Goal: Task Accomplishment & Management: Manage account settings

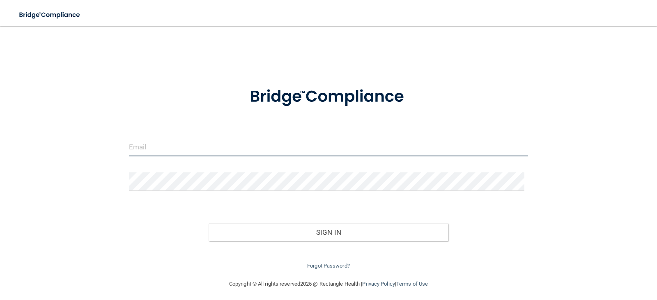
click at [173, 152] on input "email" at bounding box center [328, 147] width 399 height 18
type input "[EMAIL_ADDRESS][DOMAIN_NAME]"
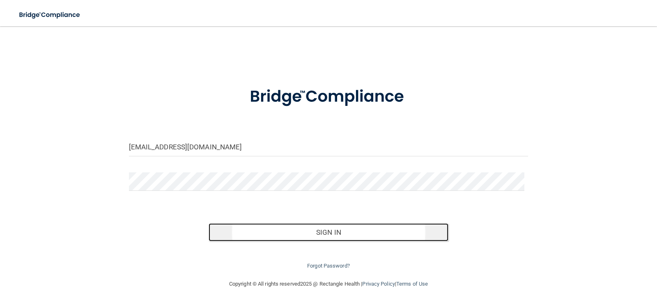
click at [326, 234] on button "Sign In" at bounding box center [328, 232] width 240 height 18
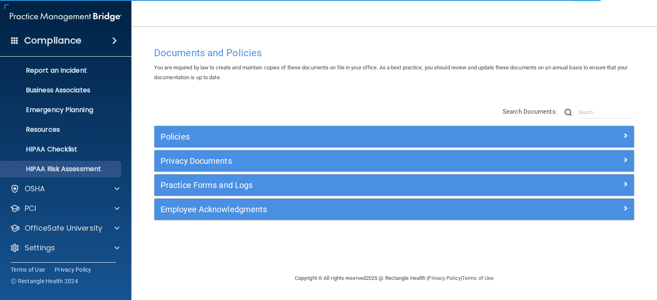
scroll to position [41, 0]
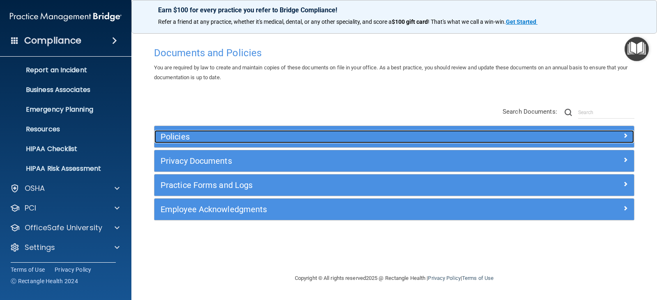
click at [218, 136] on h5 "Policies" at bounding box center [333, 136] width 347 height 9
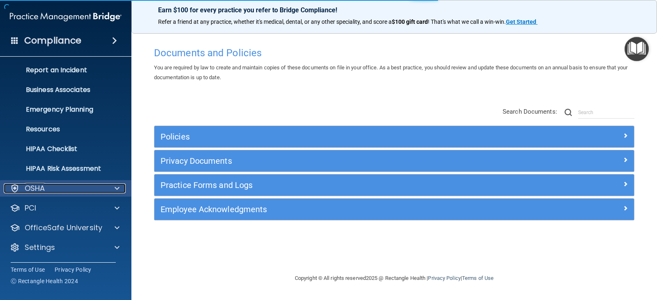
click at [61, 185] on div "OSHA" at bounding box center [55, 188] width 102 height 10
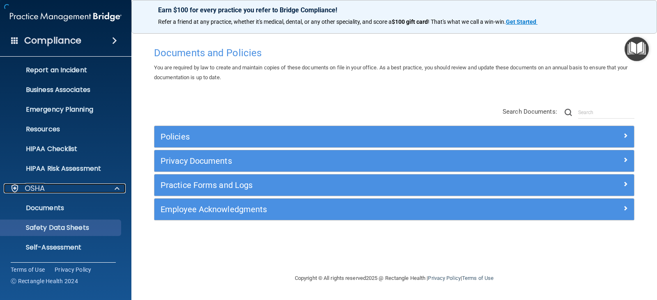
scroll to position [123, 0]
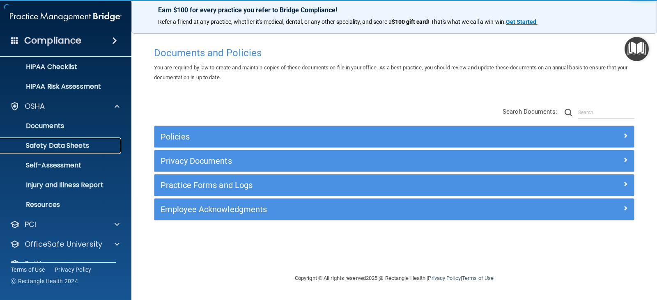
click at [72, 146] on p "Safety Data Sheets" at bounding box center [61, 146] width 112 height 8
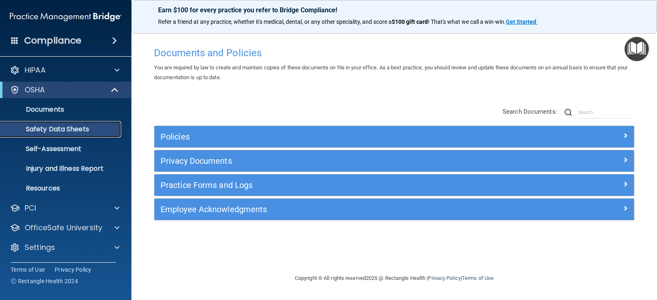
scroll to position [1, 0]
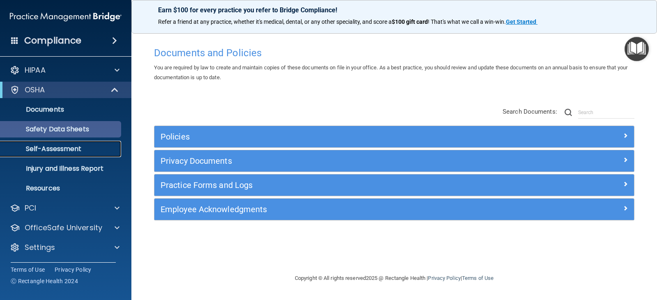
click at [72, 146] on p "Self-Assessment" at bounding box center [61, 149] width 112 height 8
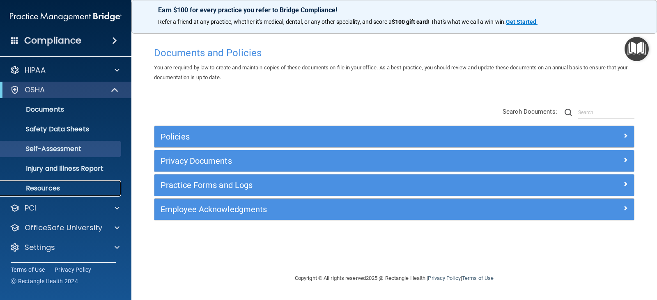
click at [67, 187] on p "Resources" at bounding box center [61, 188] width 112 height 8
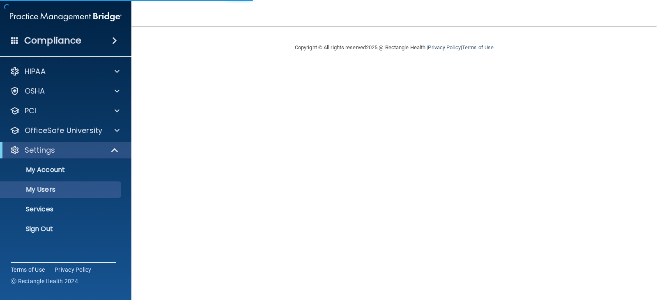
select select "20"
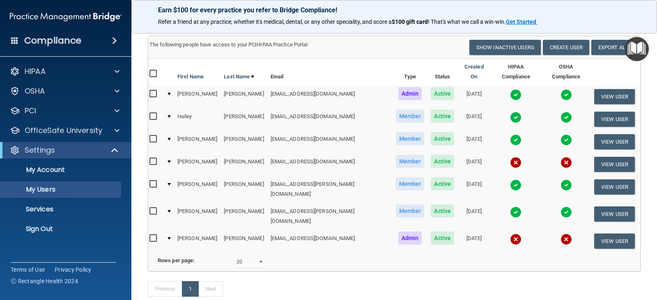
scroll to position [27, 0]
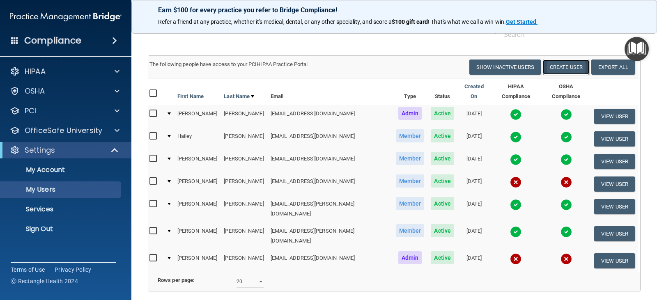
click at [560, 66] on button "Create User" at bounding box center [565, 66] width 46 height 15
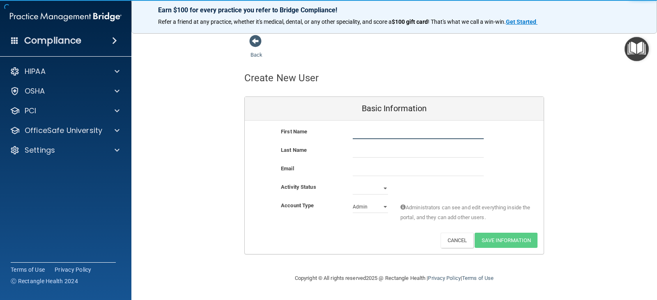
click at [371, 136] on input "text" at bounding box center [417, 133] width 131 height 12
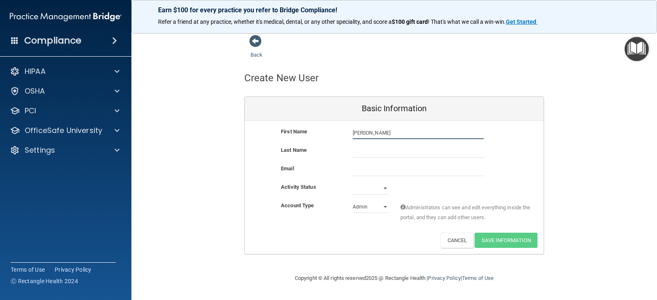
type input "Sara"
click at [365, 151] on input "text" at bounding box center [417, 151] width 131 height 12
type input "Goode"
click at [363, 172] on input "email" at bounding box center [417, 170] width 131 height 12
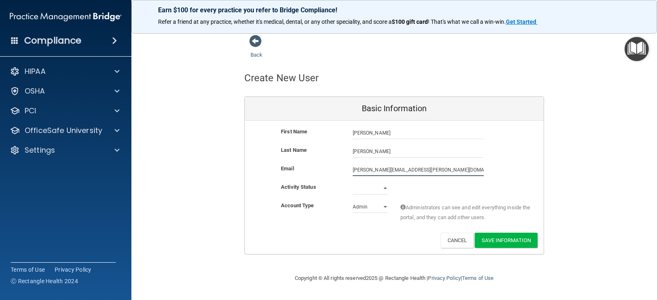
type input "amador.goode@gmail.com"
click at [385, 189] on select "Active Inactive" at bounding box center [369, 190] width 35 height 12
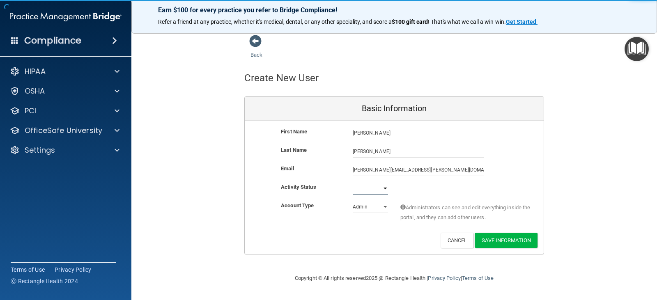
select select "active"
click at [352, 182] on select "Active Inactive" at bounding box center [369, 188] width 35 height 12
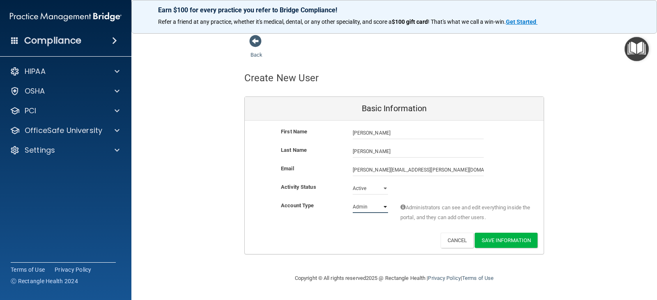
click at [384, 206] on select "Admin Member" at bounding box center [369, 207] width 35 height 12
select select "practice_member"
click at [352, 201] on select "Admin Member" at bounding box center [369, 207] width 35 height 12
click at [494, 243] on button "Save Information" at bounding box center [505, 240] width 63 height 15
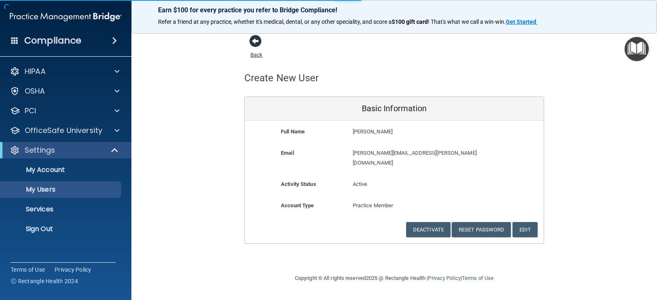
select select "20"
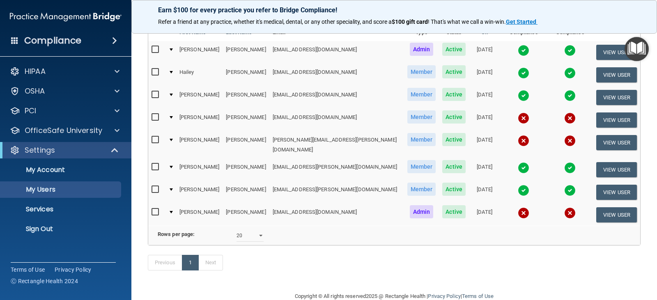
scroll to position [140, 0]
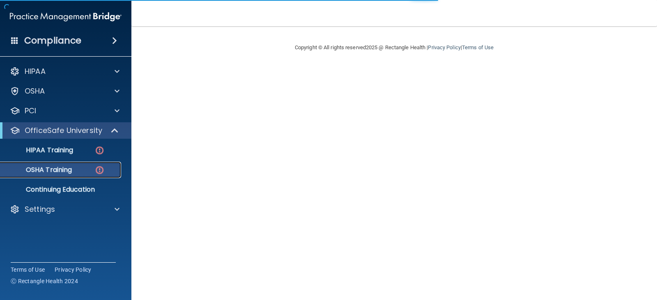
click at [53, 168] on p "OSHA Training" at bounding box center [38, 170] width 66 height 8
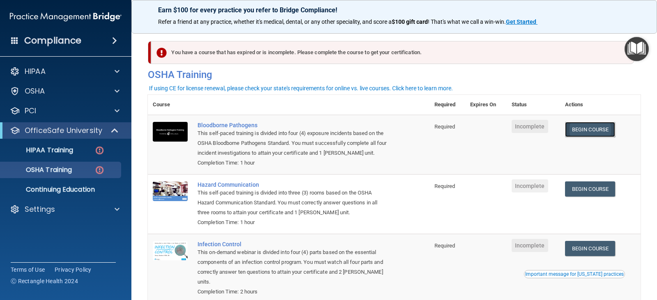
click at [591, 133] on link "Begin Course" at bounding box center [590, 129] width 50 height 15
click at [246, 88] on div "If using CE for license renewal, please check your state's requirements for onl…" at bounding box center [301, 88] width 304 height 6
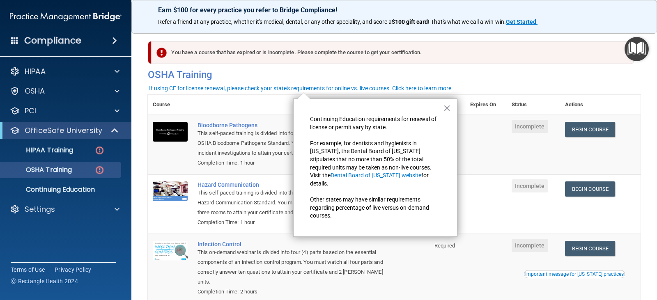
click at [209, 88] on div "If using CE for license renewal, please check your state's requirements for onl…" at bounding box center [301, 88] width 304 height 6
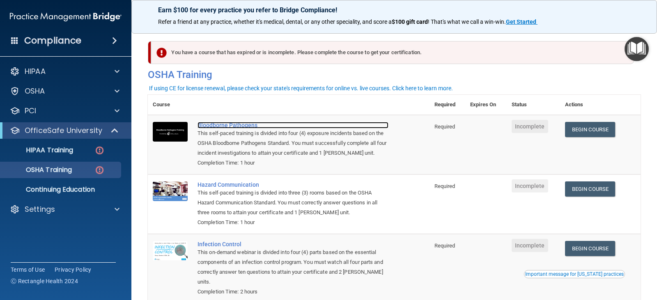
click at [213, 124] on div "Bloodborne Pathogens" at bounding box center [292, 125] width 191 height 7
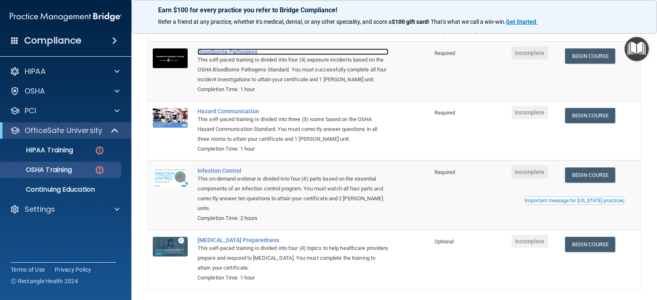
scroll to position [82, 0]
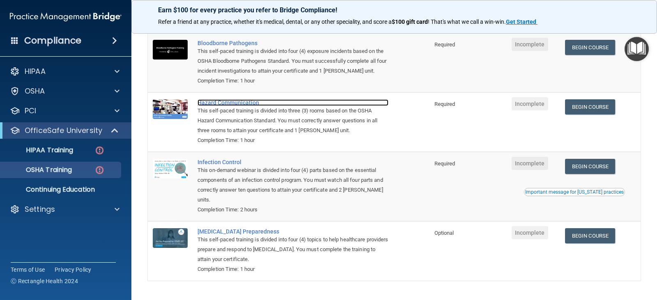
click at [233, 104] on div "Hazard Communication" at bounding box center [292, 102] width 191 height 7
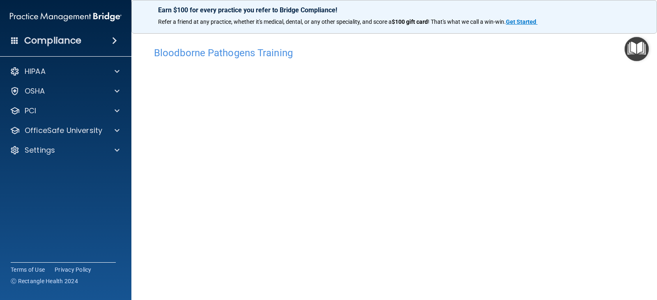
scroll to position [41, 0]
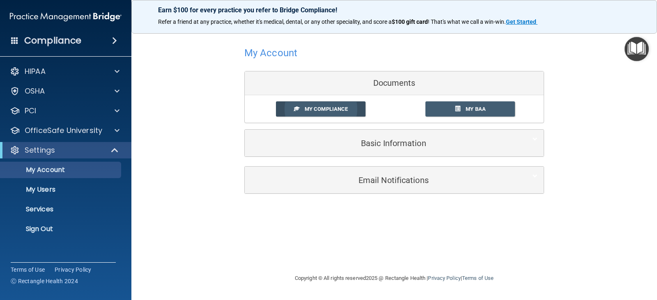
click at [326, 109] on span "My Compliance" at bounding box center [325, 109] width 43 height 6
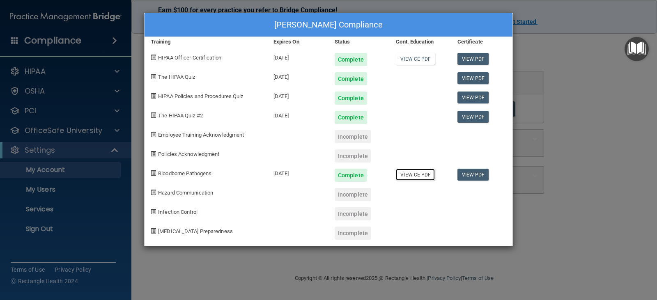
click at [418, 176] on link "View CE PDF" at bounding box center [415, 175] width 39 height 12
click at [410, 59] on link "View CE PDF" at bounding box center [415, 59] width 39 height 12
click at [352, 139] on div "Incomplete" at bounding box center [352, 136] width 37 height 13
click at [478, 176] on link "View PDF" at bounding box center [473, 175] width 32 height 12
click at [522, 130] on div "Alejandra Oyuela's Compliance Training Expires On Status Cont. Education Certif…" at bounding box center [328, 150] width 657 height 300
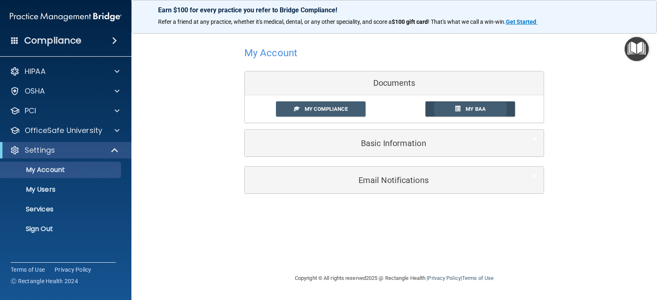
click at [448, 110] on link "My BAA" at bounding box center [470, 108] width 90 height 15
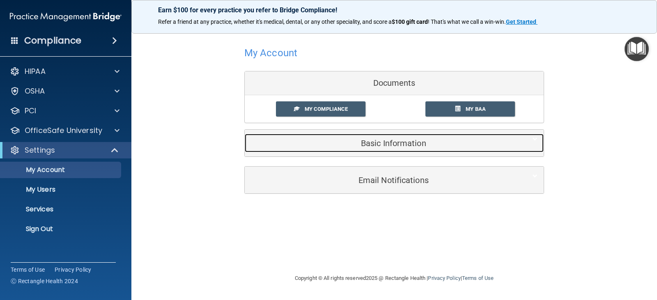
click at [397, 144] on h5 "Basic Information" at bounding box center [381, 143] width 261 height 9
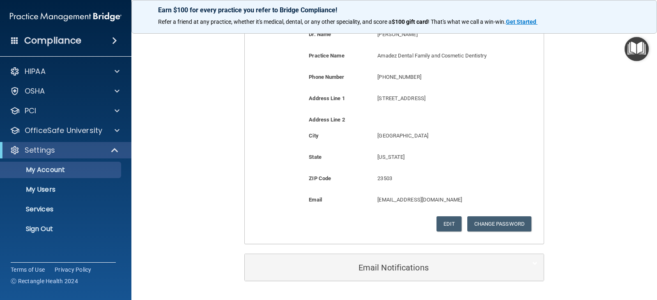
scroll to position [184, 0]
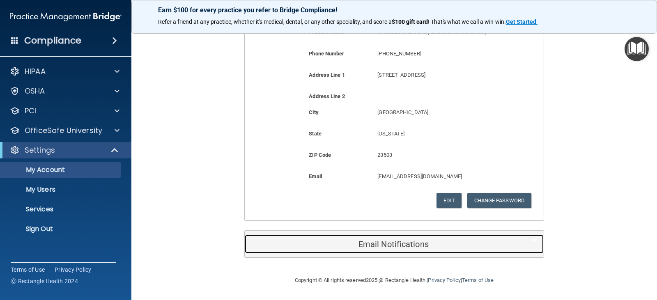
click at [379, 241] on h5 "Email Notifications" at bounding box center [381, 244] width 261 height 9
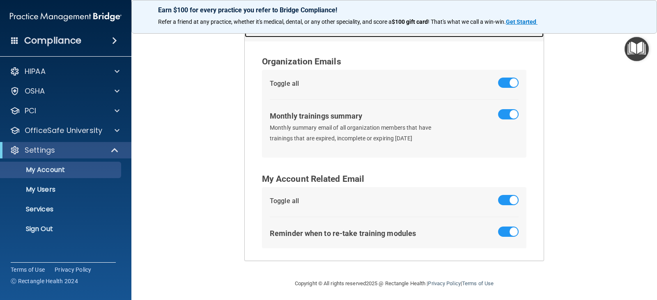
scroll to position [403, 0]
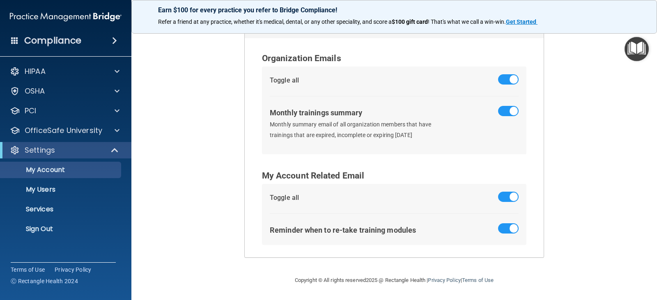
click at [58, 73] on div "HIPAA" at bounding box center [55, 71] width 102 height 10
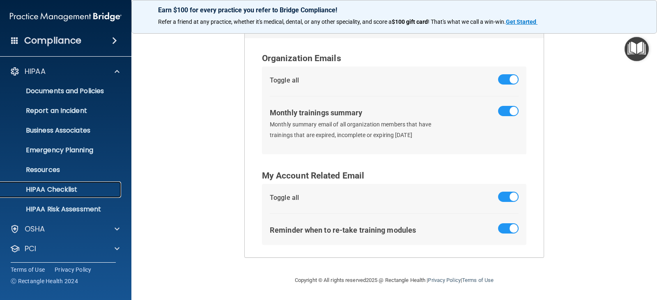
click at [58, 190] on p "HIPAA Checklist" at bounding box center [61, 189] width 112 height 8
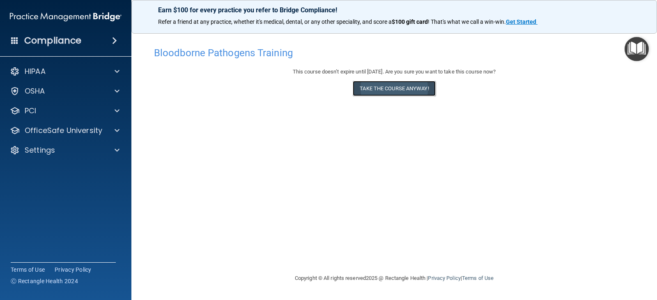
click at [400, 89] on button "Take the course anyway!" at bounding box center [393, 88] width 82 height 15
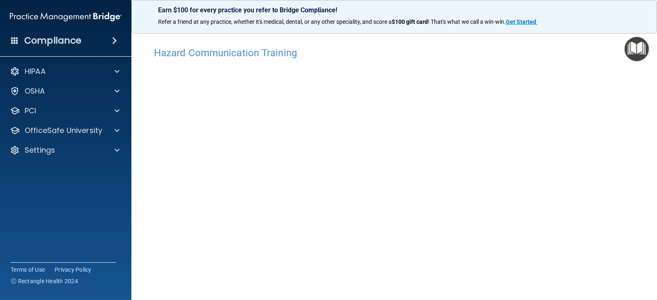
click at [638, 49] on img "Open Resource Center" at bounding box center [636, 49] width 24 height 24
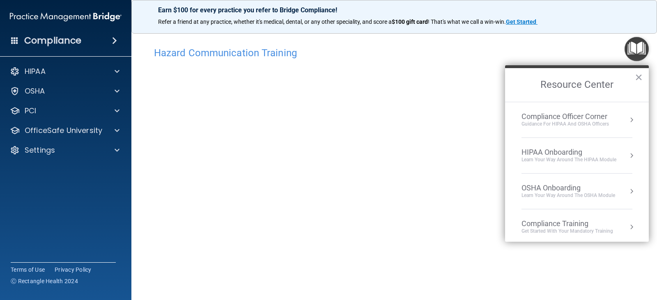
click at [553, 188] on div "OSHA Onboarding" at bounding box center [568, 187] width 94 height 9
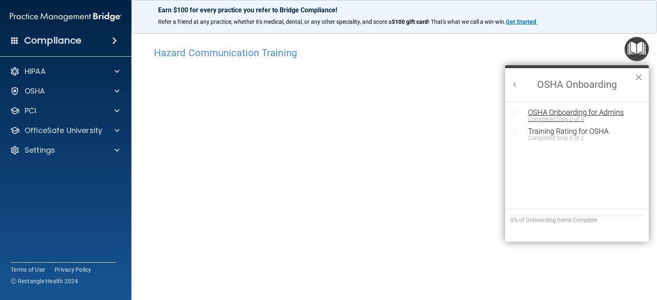
click at [541, 116] on div "Completed Step 0 of 9" at bounding box center [583, 119] width 110 height 6
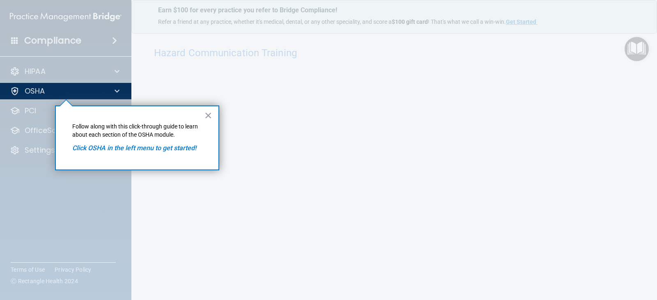
click at [148, 149] on em "Click OSHA in the left menu to get started!" at bounding box center [134, 148] width 124 height 8
click at [208, 116] on button "×" at bounding box center [208, 115] width 8 height 13
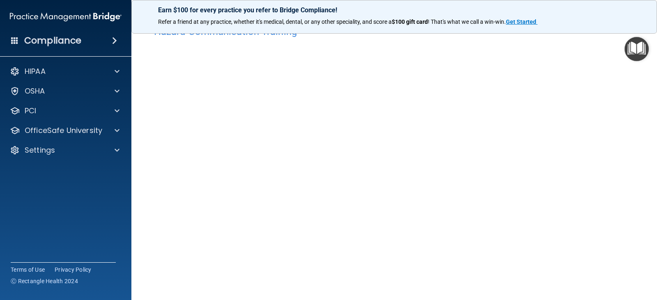
scroll to position [41, 0]
click at [636, 52] on img "Open Resource Center" at bounding box center [636, 49] width 24 height 24
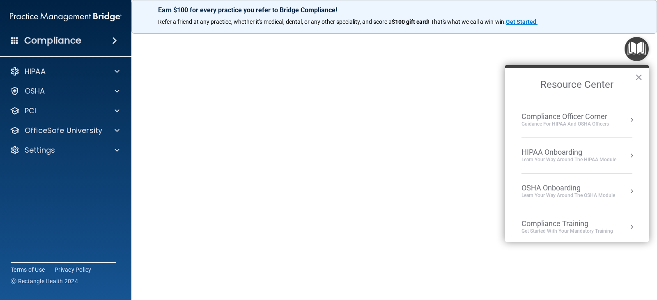
click at [572, 191] on div "OSHA Onboarding" at bounding box center [568, 187] width 94 height 9
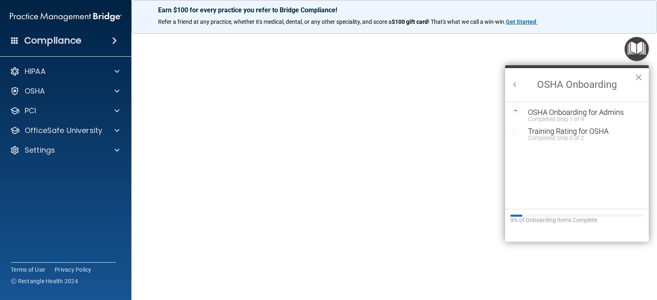
scroll to position [0, 0]
click at [545, 115] on div "OSHA Onboarding for Admins" at bounding box center [583, 112] width 110 height 7
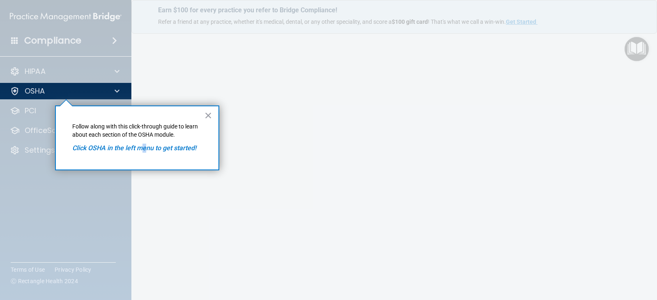
click at [144, 149] on em "Click OSHA in the left menu to get started!" at bounding box center [134, 148] width 124 height 8
click at [136, 130] on p "Follow along with this click-through guide to learn about each section of the O…" at bounding box center [137, 131] width 130 height 16
click at [210, 113] on button "×" at bounding box center [208, 115] width 8 height 13
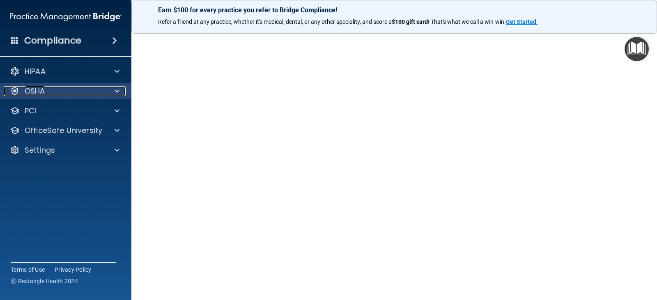
click at [71, 87] on div "OSHA" at bounding box center [55, 91] width 102 height 10
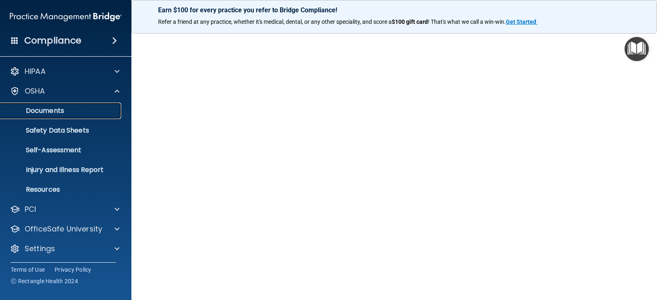
click at [76, 112] on p "Documents" at bounding box center [61, 111] width 112 height 8
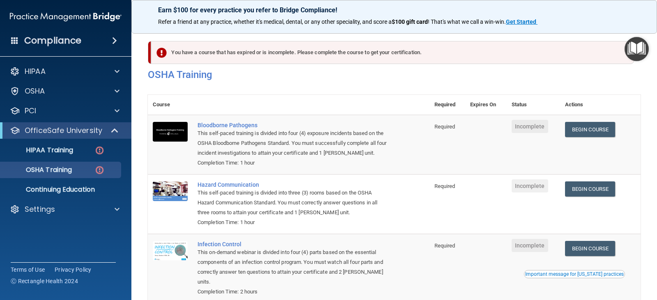
scroll to position [82, 0]
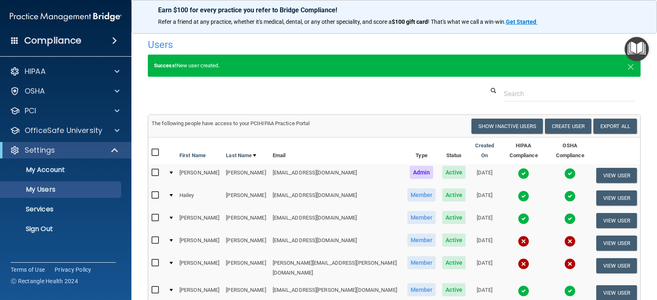
select select "20"
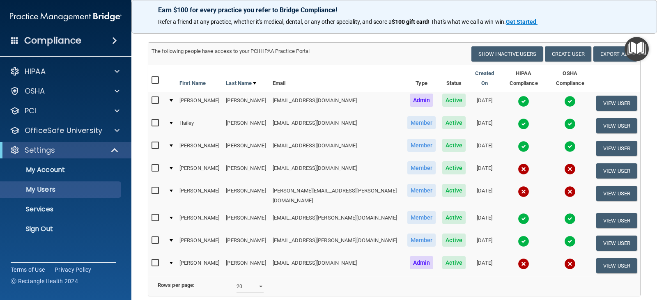
scroll to position [58, 0]
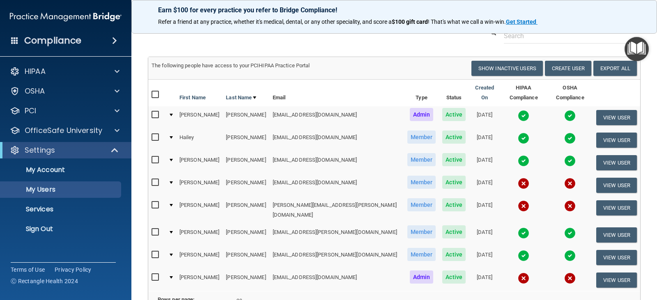
click at [517, 272] on img at bounding box center [522, 277] width 11 height 11
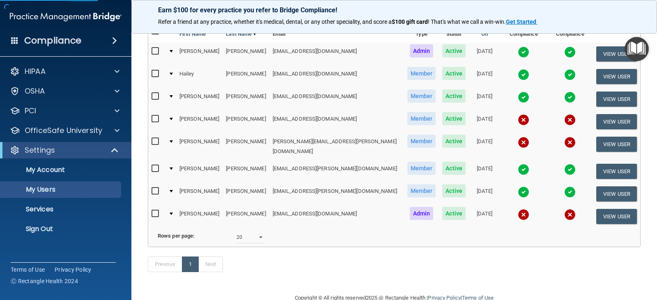
scroll to position [140, 0]
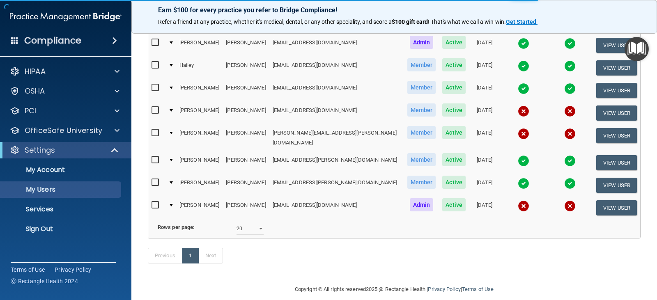
click at [517, 200] on img at bounding box center [522, 205] width 11 height 11
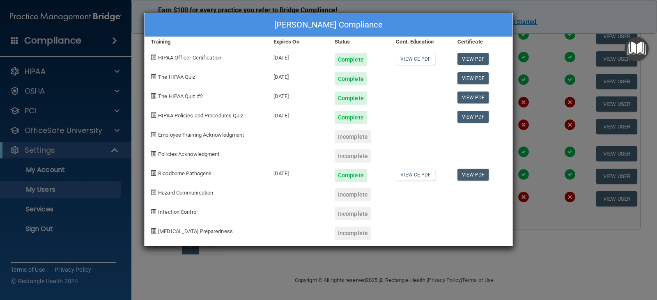
click at [547, 194] on div "Alejandra Oyuela's Compliance Training Expires On Status Cont. Education Certif…" at bounding box center [328, 150] width 657 height 300
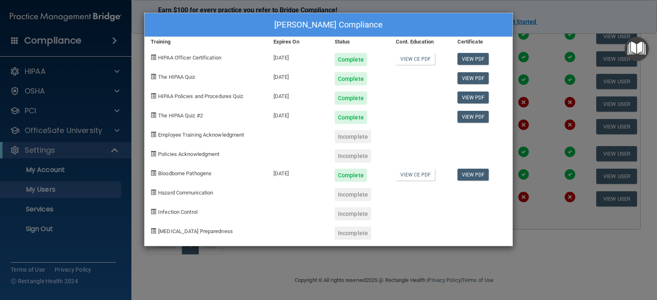
click at [530, 191] on div "Alejandra Oyuela's Compliance Training Expires On Status Cont. Education Certif…" at bounding box center [328, 150] width 657 height 300
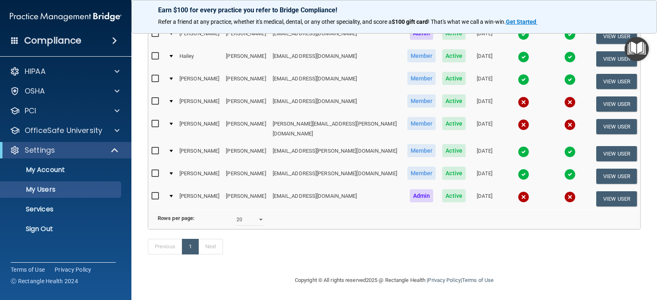
click at [564, 191] on img at bounding box center [569, 196] width 11 height 11
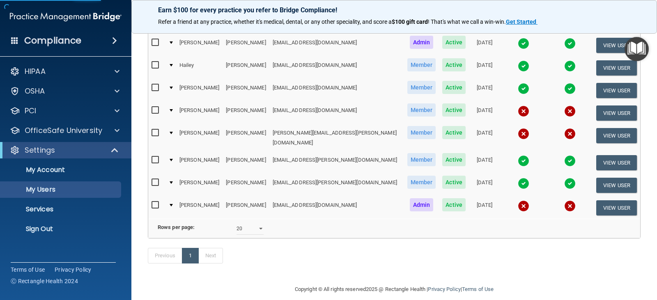
click at [564, 200] on img at bounding box center [569, 205] width 11 height 11
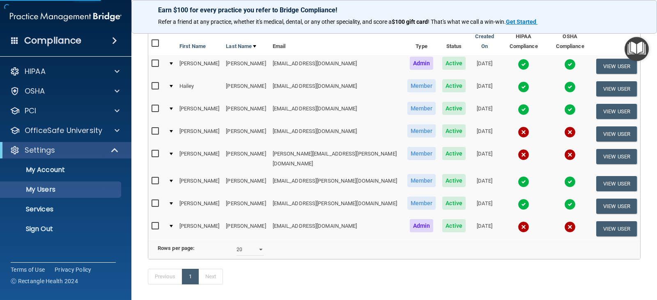
scroll to position [99, 0]
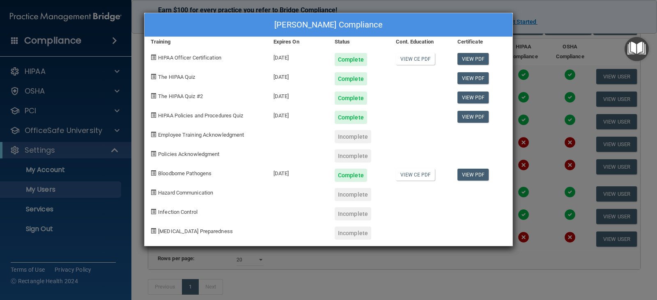
click at [527, 25] on div "Alejandra Oyuela's Compliance Training Expires On Status Cont. Education Certif…" at bounding box center [328, 150] width 657 height 300
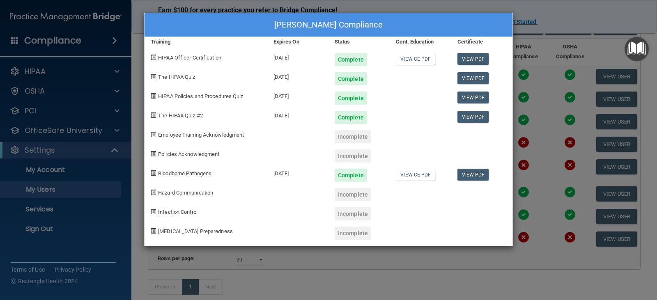
click at [540, 229] on div "Alejandra Oyuela's Compliance Training Expires On Status Cont. Education Certif…" at bounding box center [328, 150] width 657 height 300
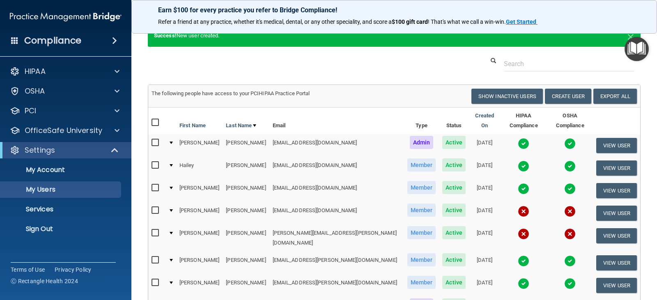
scroll to position [82, 0]
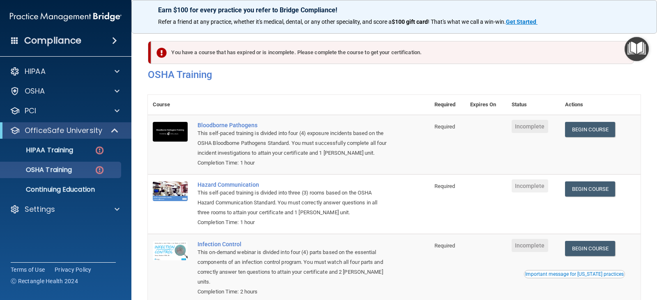
scroll to position [82, 0]
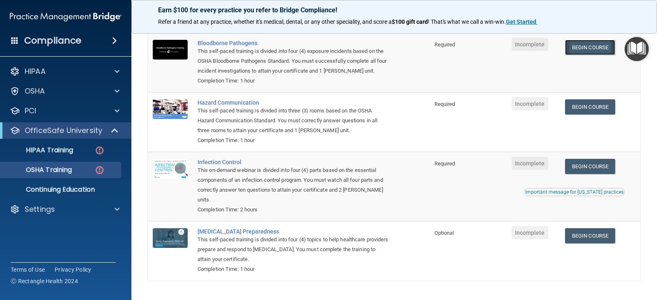
click at [590, 49] on link "Begin Course" at bounding box center [590, 47] width 50 height 15
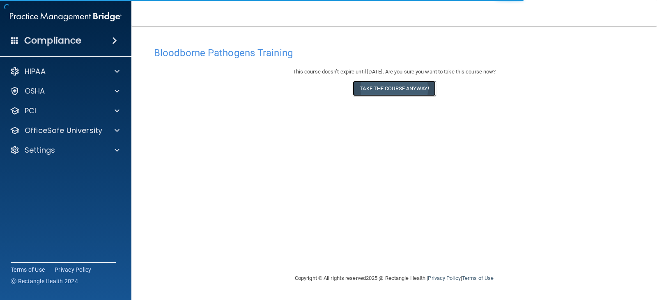
click at [379, 91] on button "Take the course anyway!" at bounding box center [393, 88] width 82 height 15
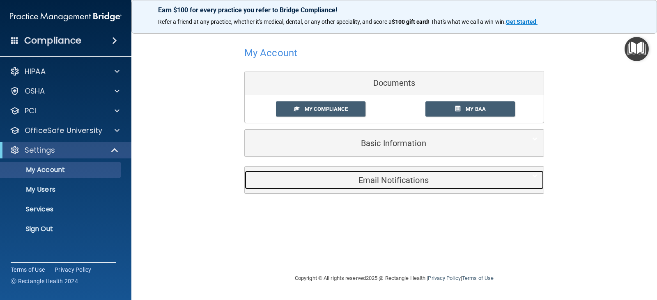
click at [402, 180] on h5 "Email Notifications" at bounding box center [381, 180] width 261 height 9
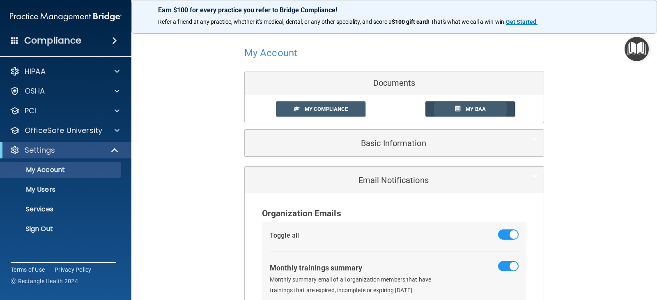
click at [467, 110] on span "My BAA" at bounding box center [475, 109] width 20 height 6
